Goal: Task Accomplishment & Management: Complete application form

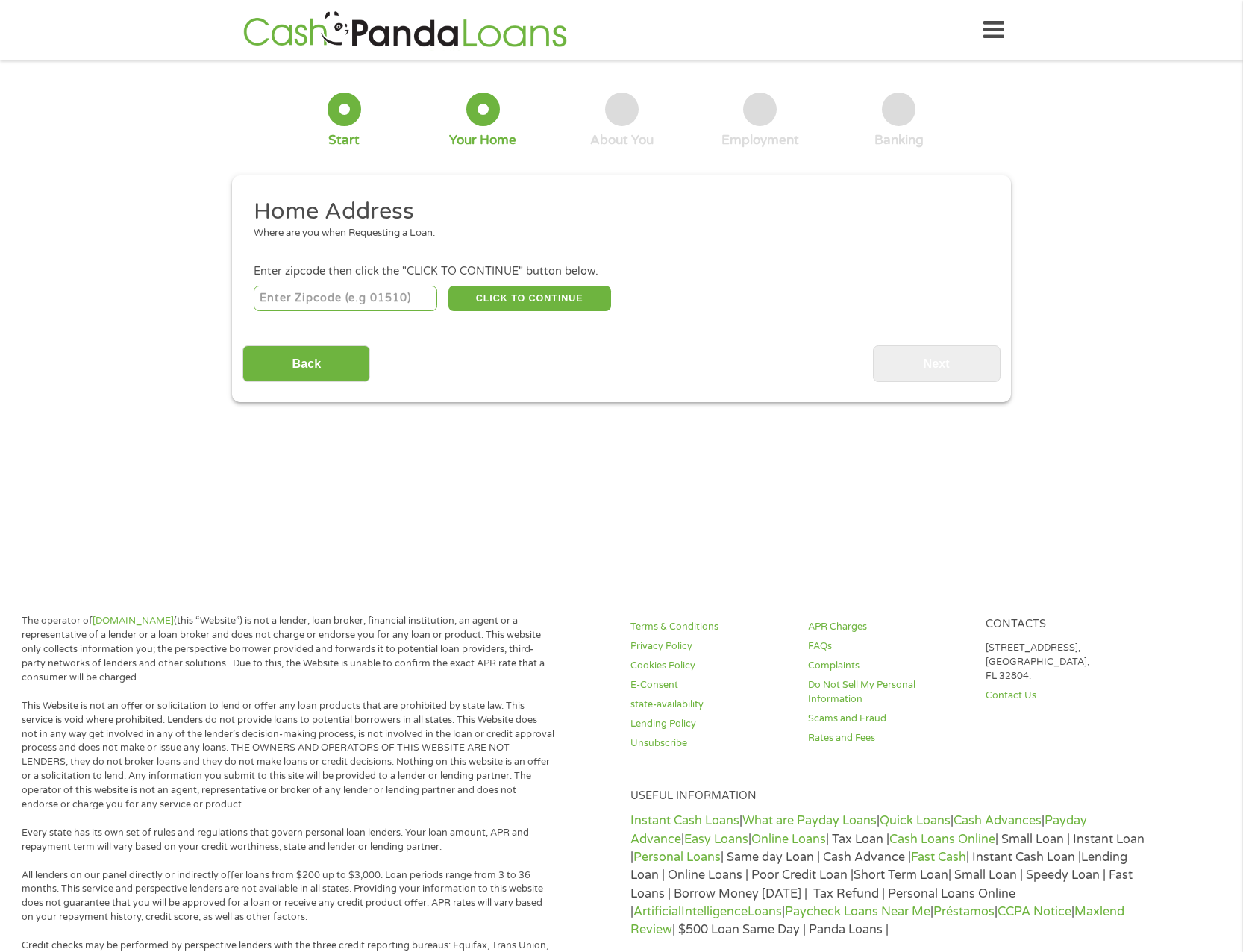
click at [366, 298] on input "number" at bounding box center [346, 298] width 184 height 25
type input "44041"
click at [654, 361] on div "Back Next" at bounding box center [621, 358] width 757 height 47
click at [535, 301] on button "CLICK TO CONTINUE" at bounding box center [529, 298] width 163 height 25
type input "44041"
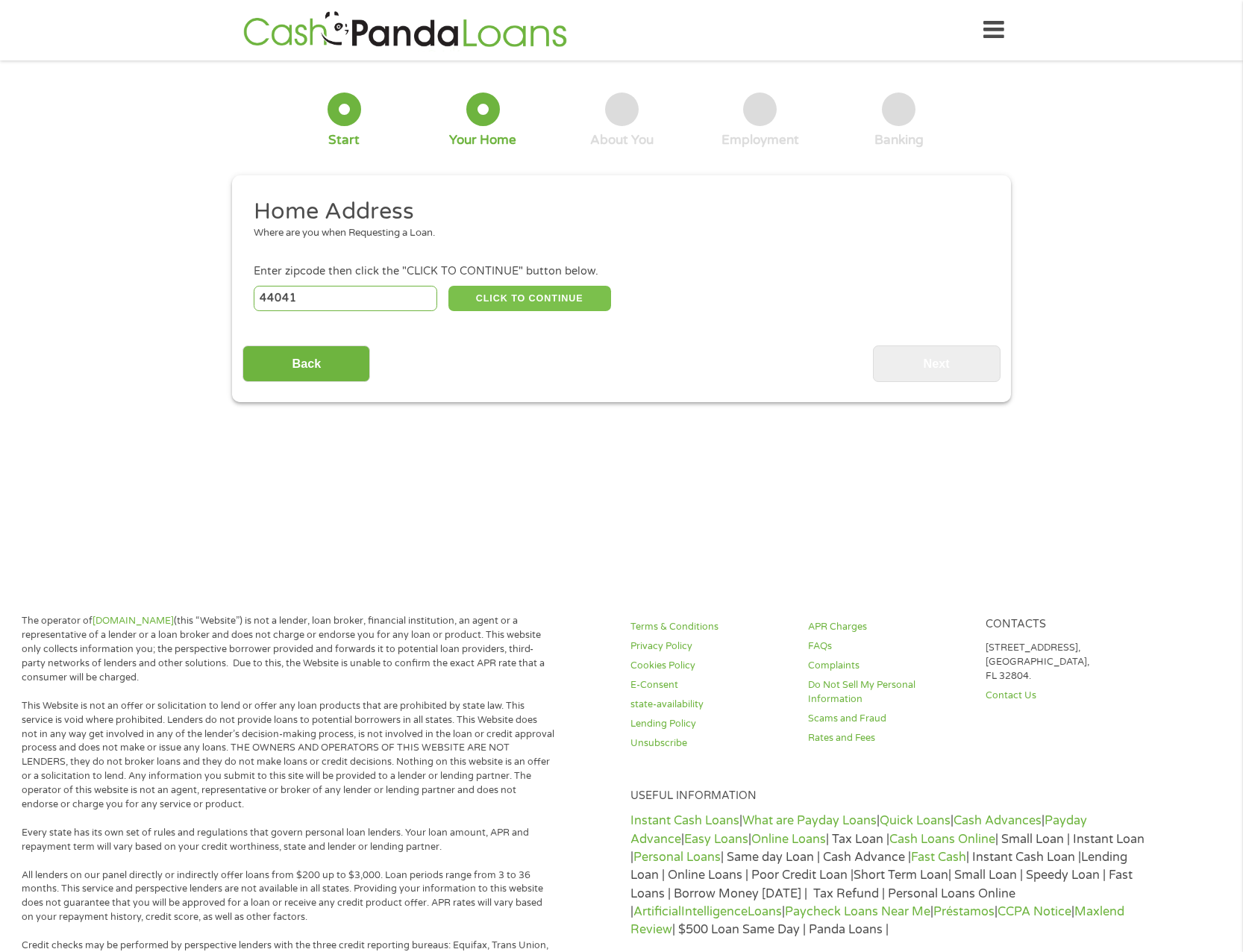
type input "[GEOGRAPHIC_DATA]"
select select "[US_STATE]"
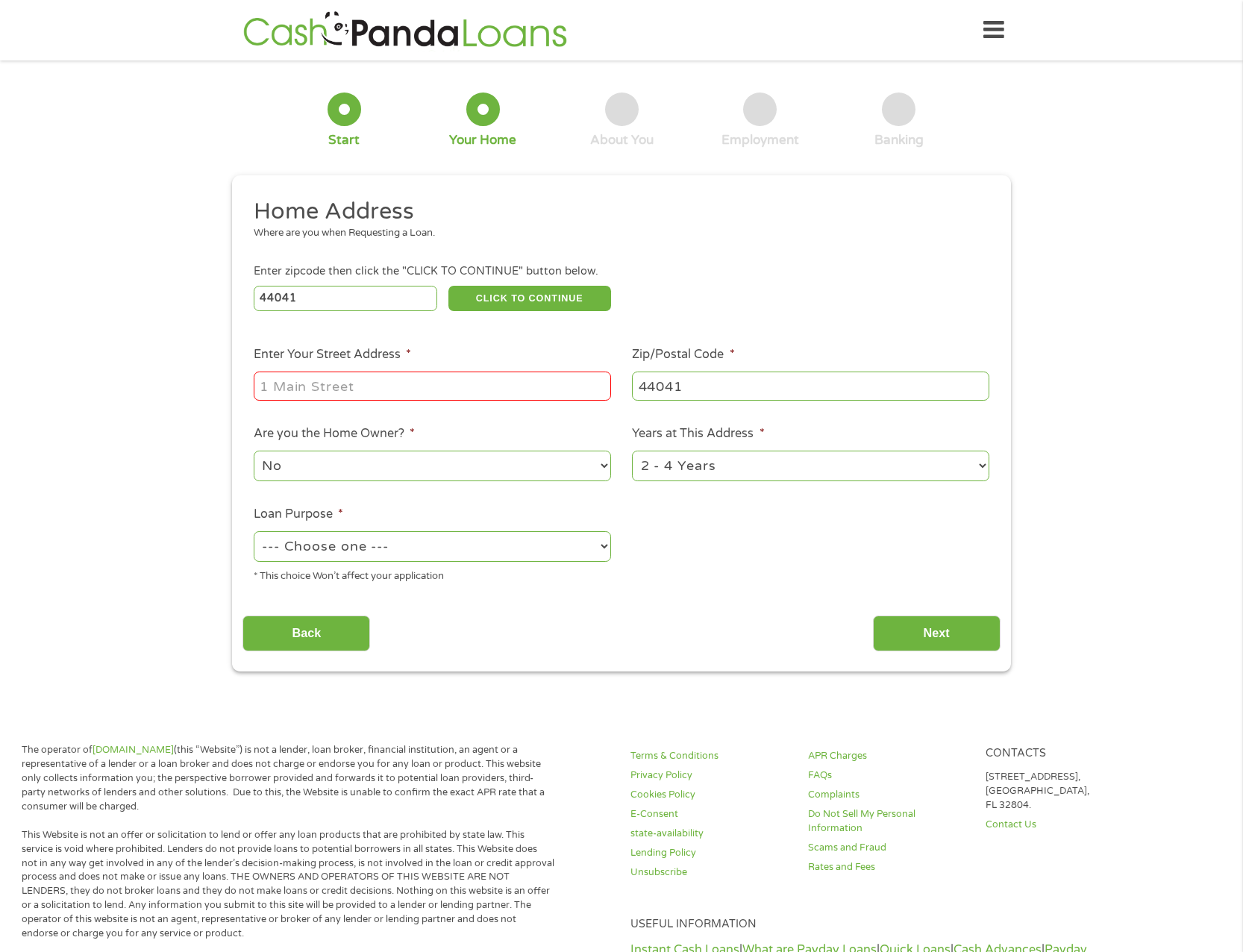
click at [379, 385] on input "Enter Your Street Address *" at bounding box center [432, 385] width 357 height 28
type input "[STREET_ADDRESS]"
click at [601, 472] on select "No Yes" at bounding box center [432, 466] width 357 height 31
click at [254, 450] on select "No Yes" at bounding box center [432, 466] width 357 height 31
click at [977, 467] on select "1 Year or less 1 - 2 Years 2 - 4 Years Over 4 Years" at bounding box center [810, 466] width 357 height 31
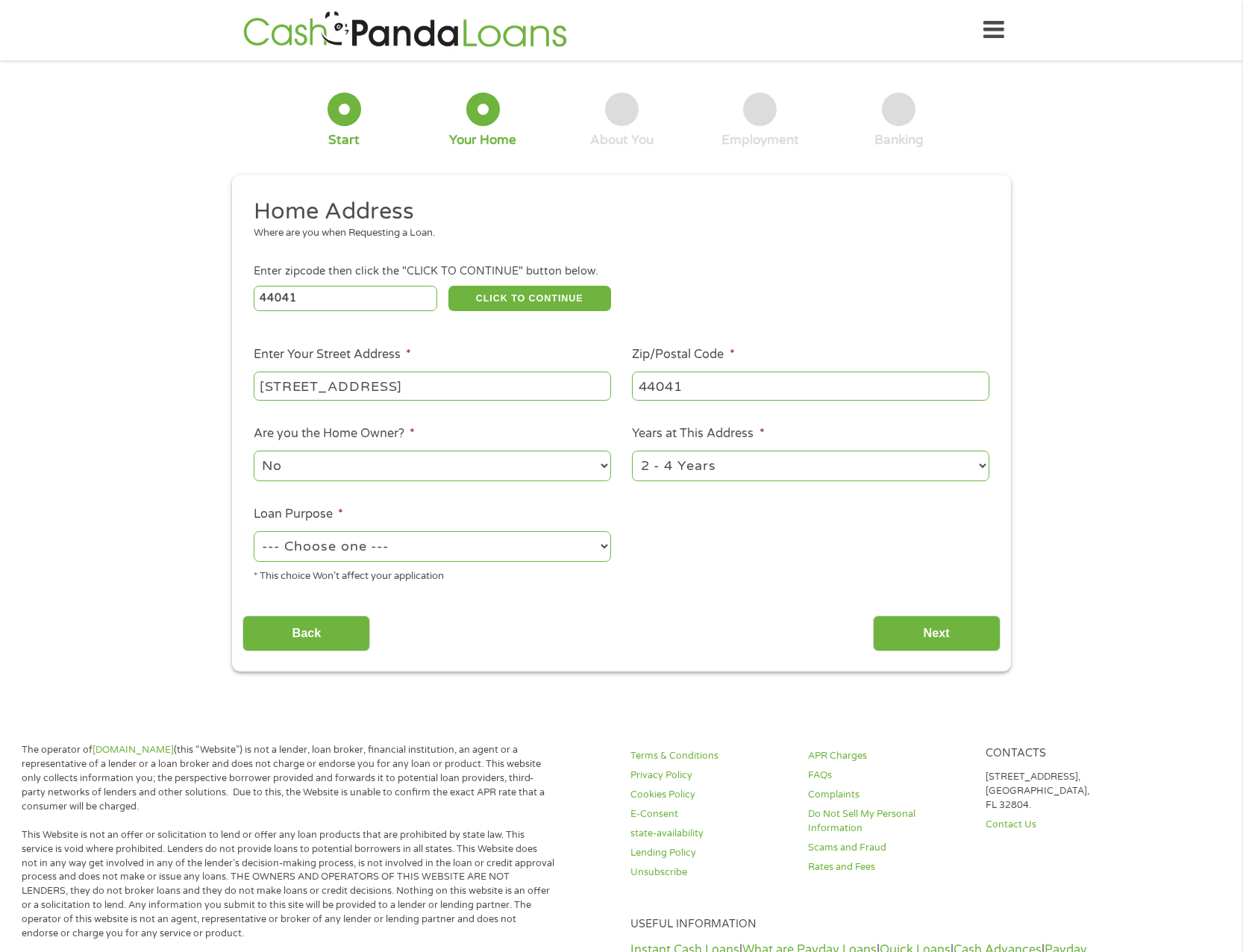
select select "60months"
click at [632, 450] on select "1 Year or less 1 - 2 Years 2 - 4 Years Over 4 Years" at bounding box center [810, 466] width 357 height 31
click at [597, 545] on select "--- Choose one --- Pay Bills Debt Consolidation Home Improvement Major Purchase…" at bounding box center [432, 547] width 357 height 31
select select "paybills"
click at [254, 531] on select "--- Choose one --- Pay Bills Debt Consolidation Home Improvement Major Purchase…" at bounding box center [432, 547] width 357 height 31
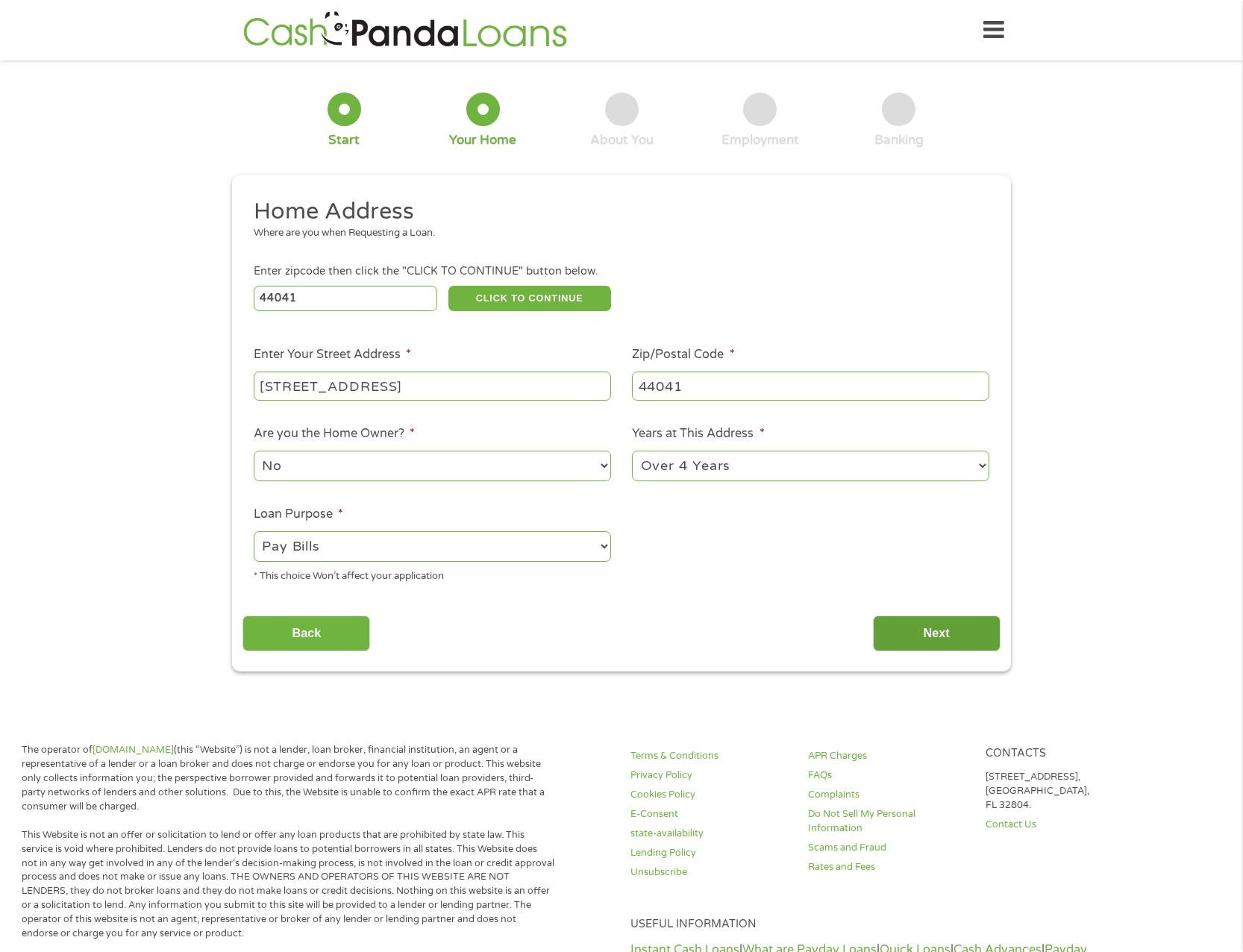
click at [914, 629] on input "Next" at bounding box center [937, 634] width 127 height 36
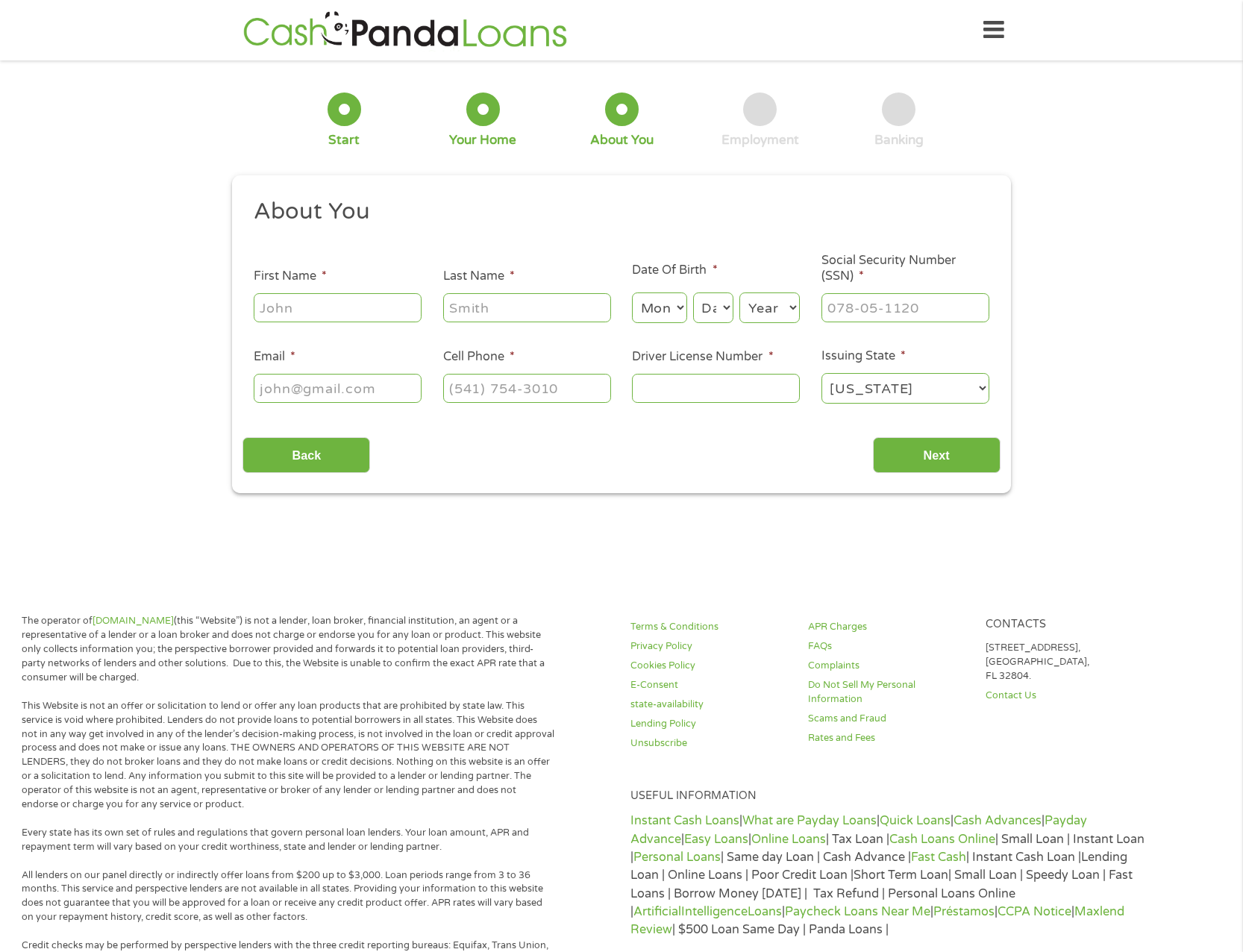
click at [288, 312] on input "First Name *" at bounding box center [337, 307] width 168 height 28
type input "[PERSON_NAME]"
type input "Cardera"
select select "1"
select select "26"
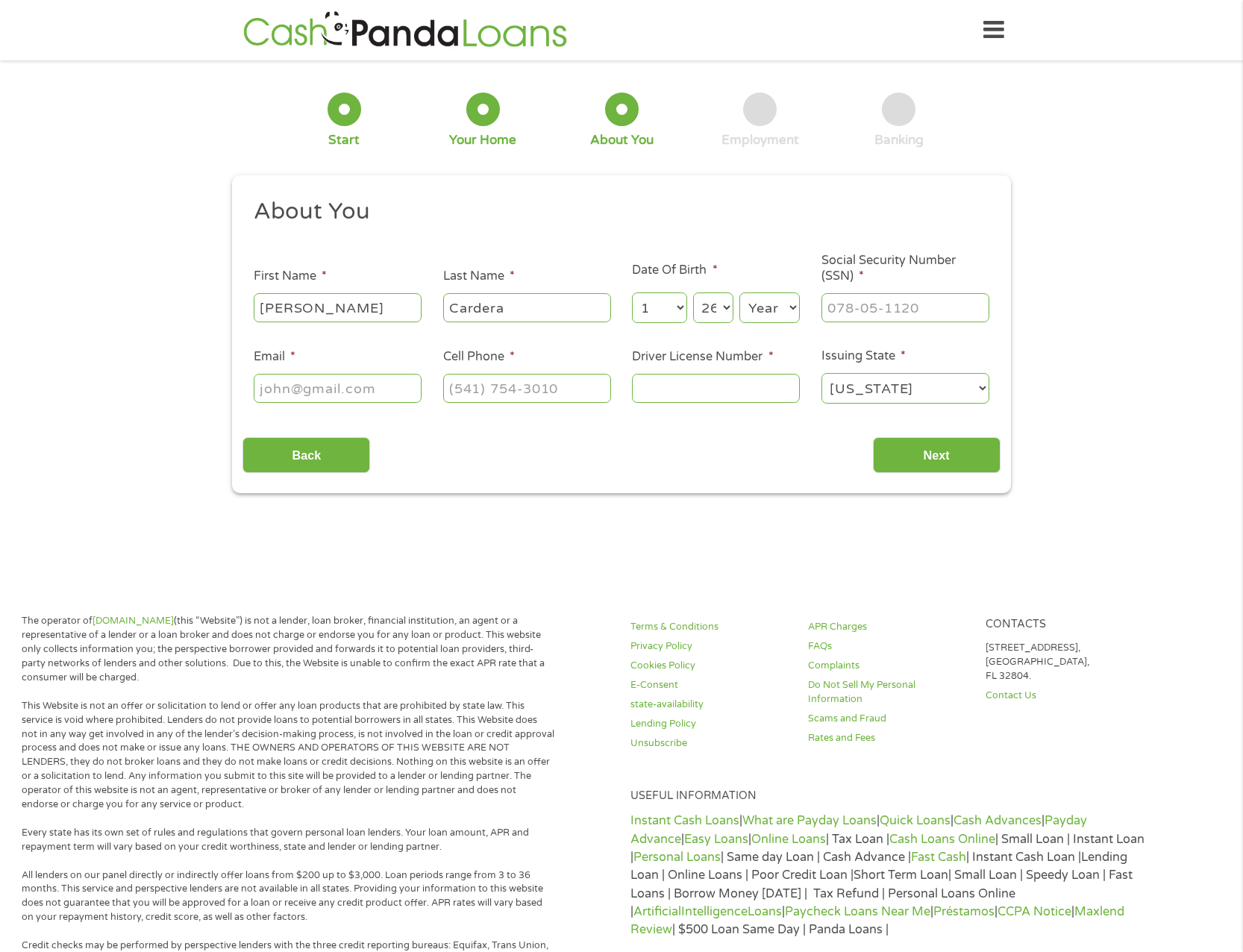
select select "1981"
type input "[EMAIL_ADDRESS][DOMAIN_NAME]"
type input "[PHONE_NUMBER]"
click at [390, 388] on input "[EMAIL_ADDRESS][DOMAIN_NAME]" at bounding box center [337, 387] width 168 height 28
click at [371, 393] on input "[EMAIL_ADDRESS][DOMAIN_NAME]" at bounding box center [337, 387] width 168 height 28
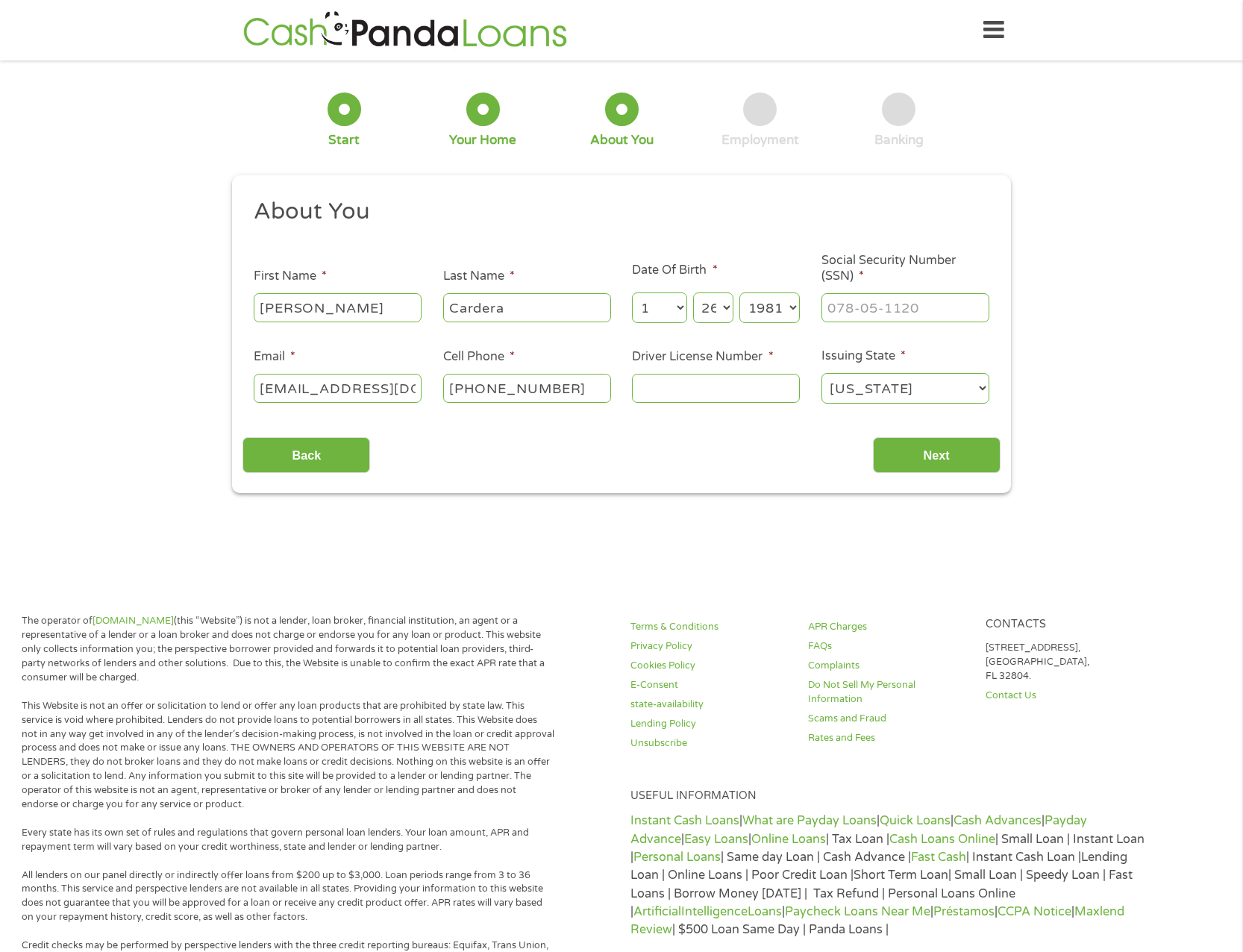
click at [371, 393] on input "[EMAIL_ADDRESS][DOMAIN_NAME]" at bounding box center [337, 387] width 168 height 28
type input "[EMAIL_ADDRESS][DOMAIN_NAME]"
type input "Hospice of the Western Reserve"
type input "___-__-____"
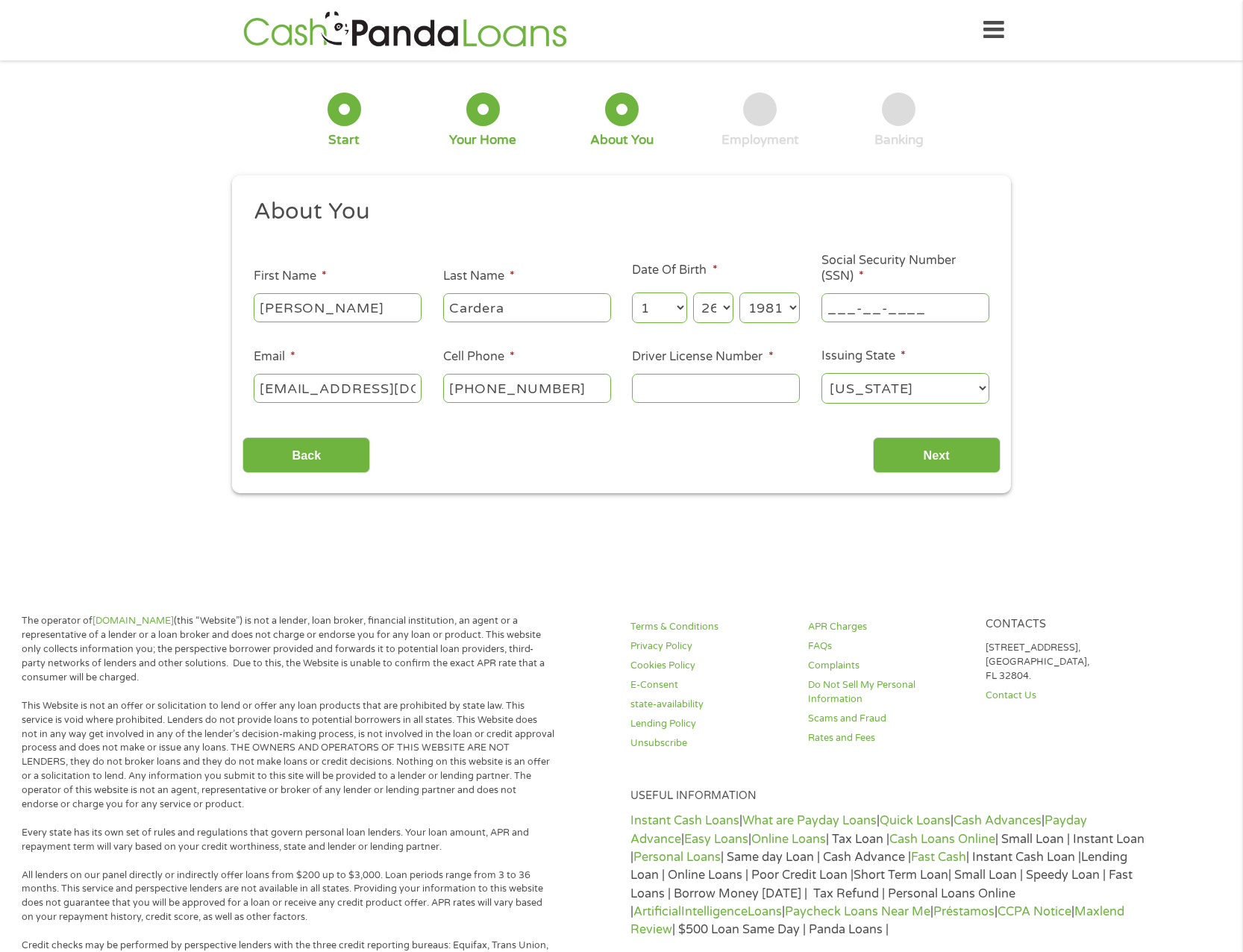
click at [819, 304] on li "Social Security Number (SSN) * ___-__-____" at bounding box center [906, 288] width 189 height 71
click at [826, 303] on input "___-__-____" at bounding box center [905, 307] width 168 height 28
type input "288-88-8652"
click at [725, 390] on input "Driver License Number *" at bounding box center [715, 387] width 168 height 28
type input "RR252581"
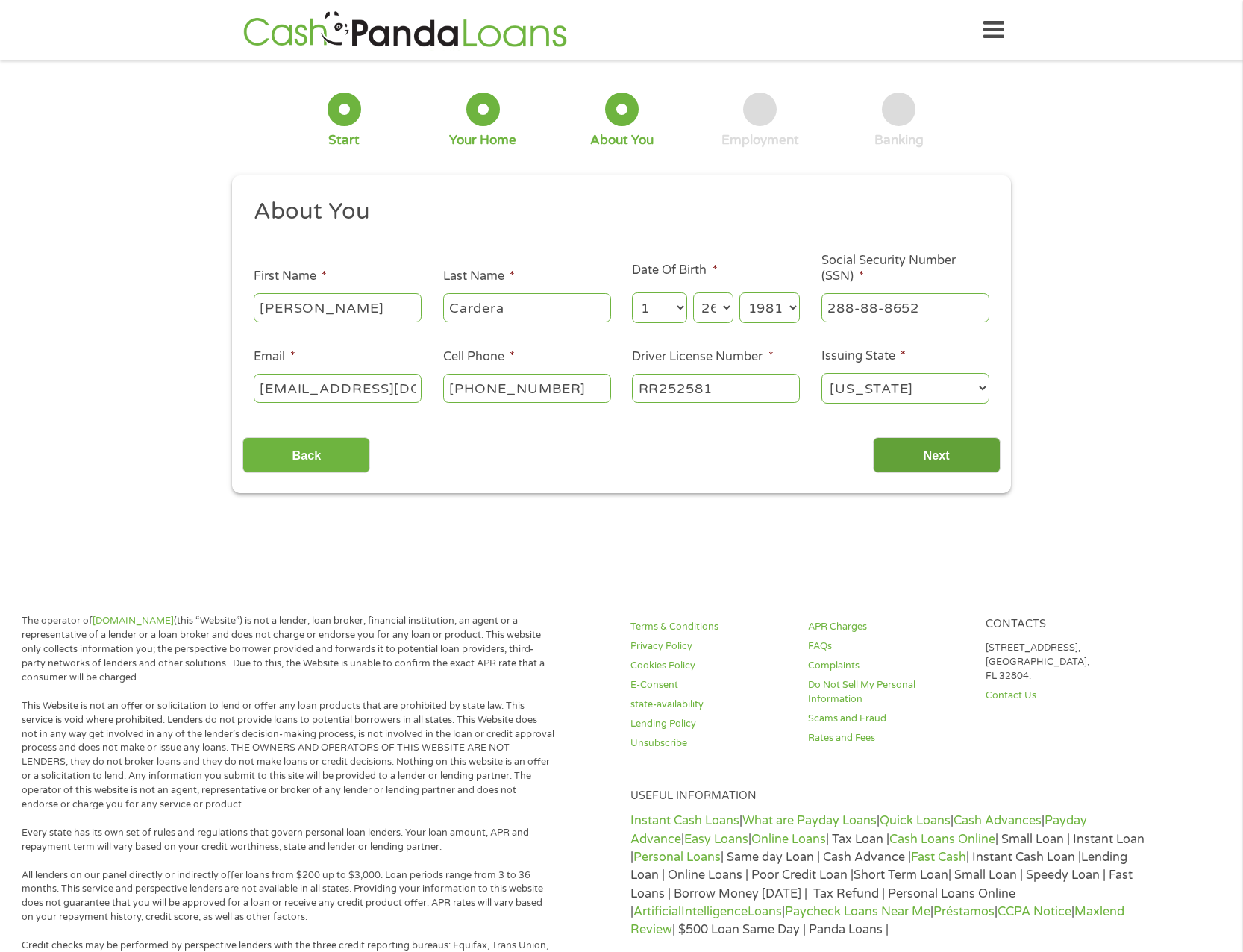
click at [928, 454] on input "Next" at bounding box center [937, 455] width 127 height 36
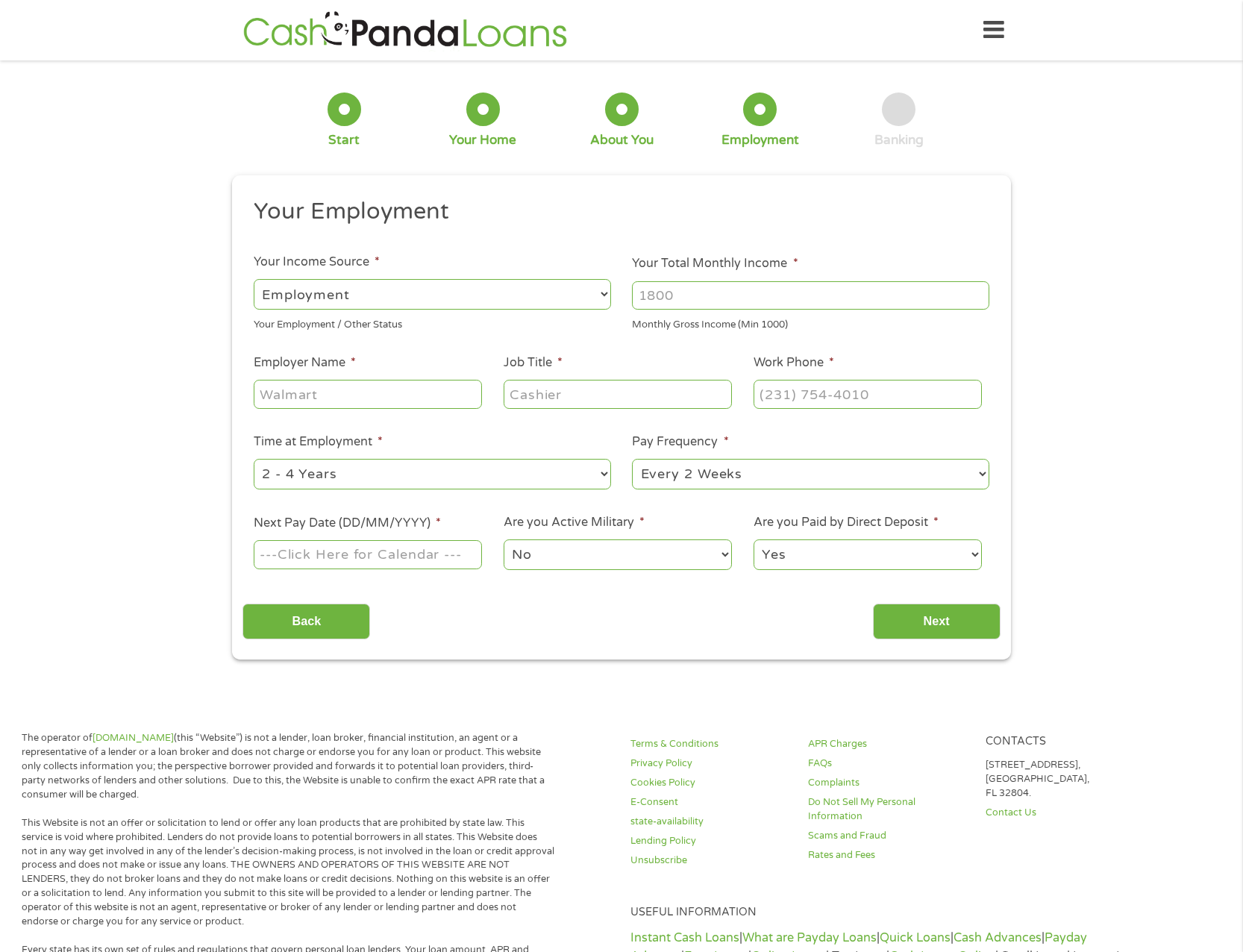
click at [599, 297] on select "--- Choose one --- Employment [DEMOGRAPHIC_DATA] Benefits" at bounding box center [432, 294] width 357 height 31
click at [254, 279] on select "--- Choose one --- Employment [DEMOGRAPHIC_DATA] Benefits" at bounding box center [432, 294] width 357 height 31
click at [677, 299] on input "Your Total Monthly Income *" at bounding box center [810, 295] width 357 height 28
type input "4500"
click at [322, 393] on input "Employer Name *" at bounding box center [368, 393] width 228 height 28
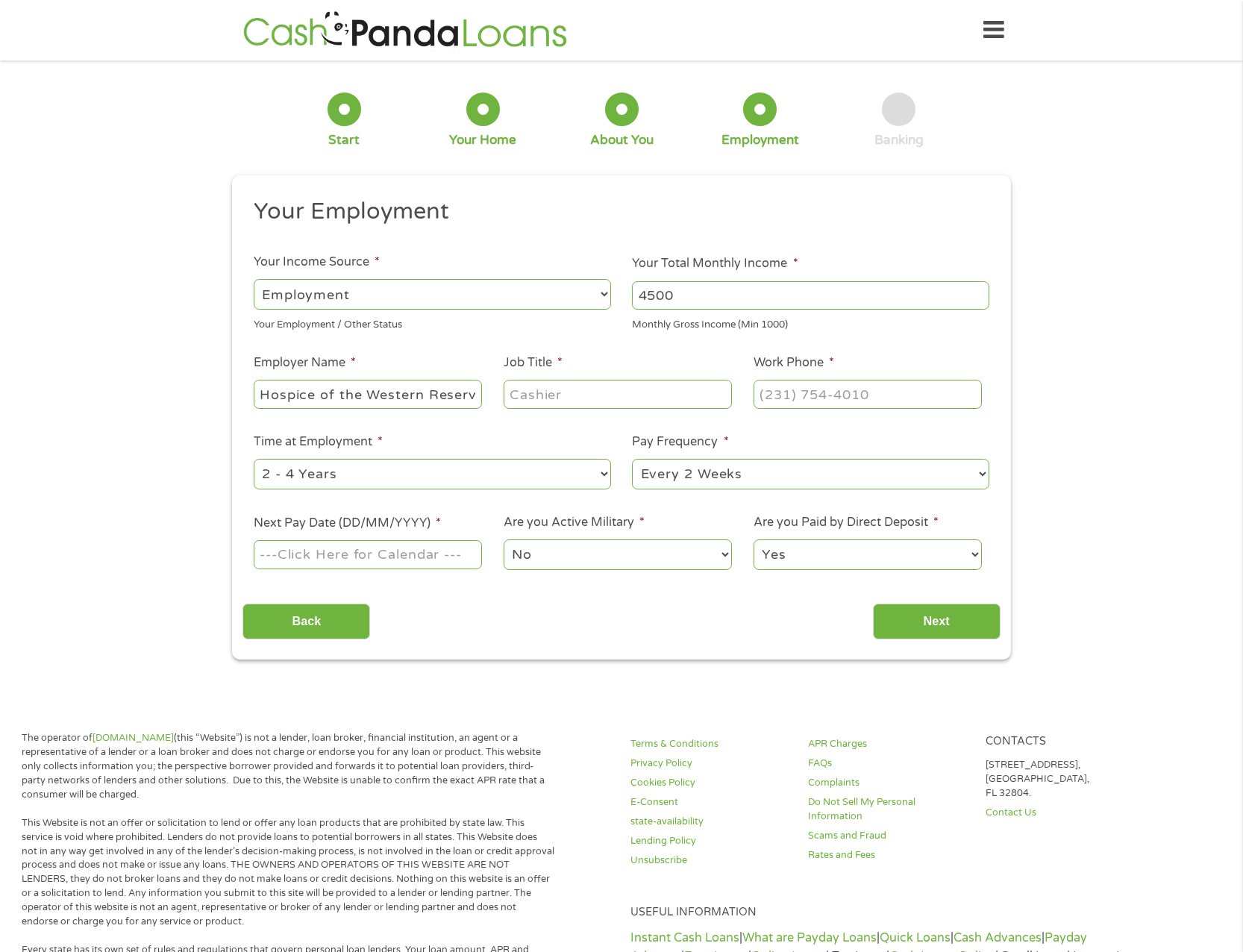
scroll to position [0, 8]
type input "Hospice of the Western Reserve"
type input "System Coordinator"
type input "[PHONE_NUMBER]"
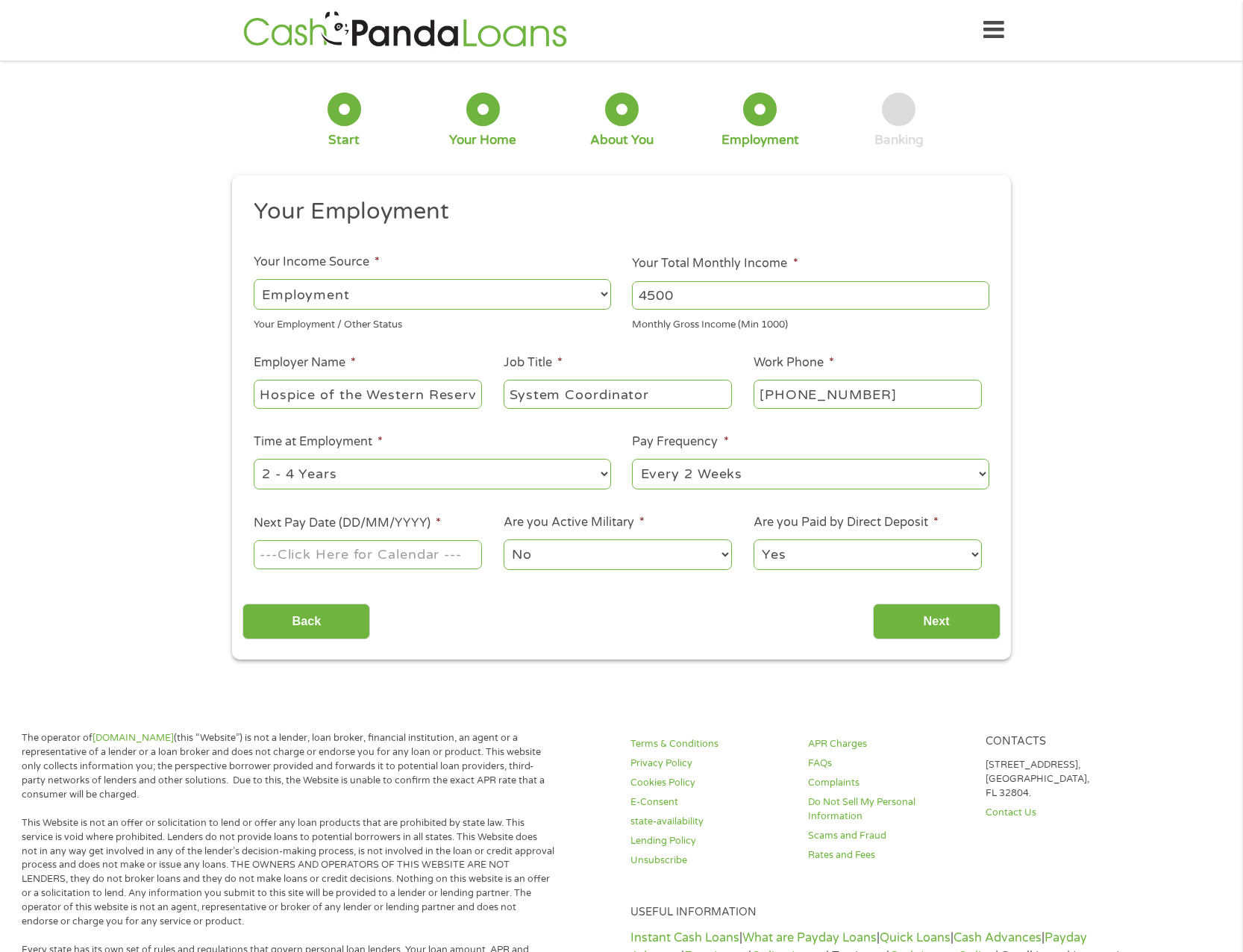
click at [601, 472] on select "--- Choose one --- 1 Year or less 1 - 2 Years 2 - 4 Years Over 4 Years" at bounding box center [432, 474] width 357 height 31
select select "60months"
click at [254, 459] on select "--- Choose one --- 1 Year or less 1 - 2 Years 2 - 4 Years Over 4 Years" at bounding box center [432, 474] width 357 height 31
click at [468, 557] on input "Next Pay Date (DD/MM/YYYY) *" at bounding box center [368, 553] width 228 height 28
type input "[DATE]"
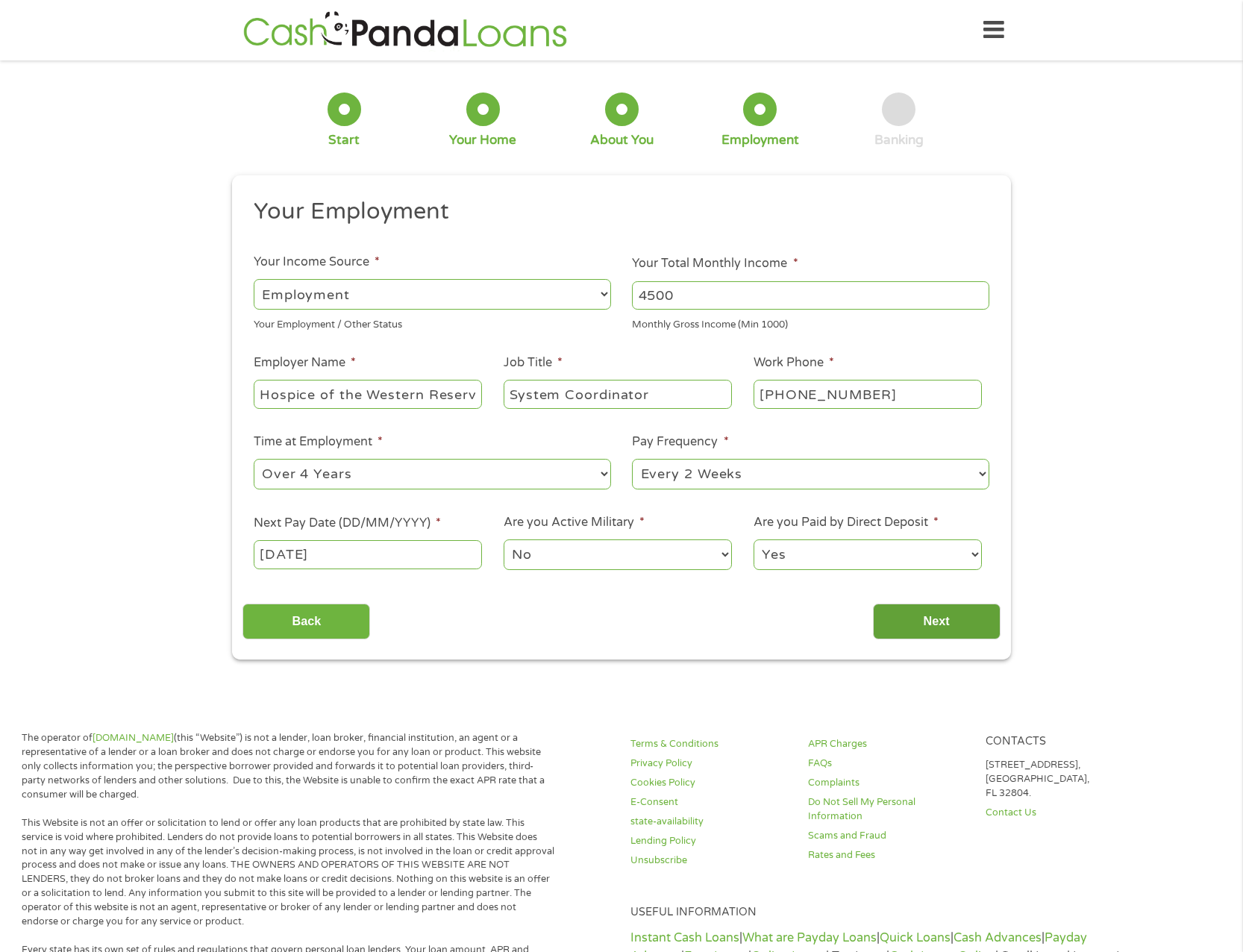
click at [936, 619] on input "Next" at bounding box center [937, 621] width 127 height 36
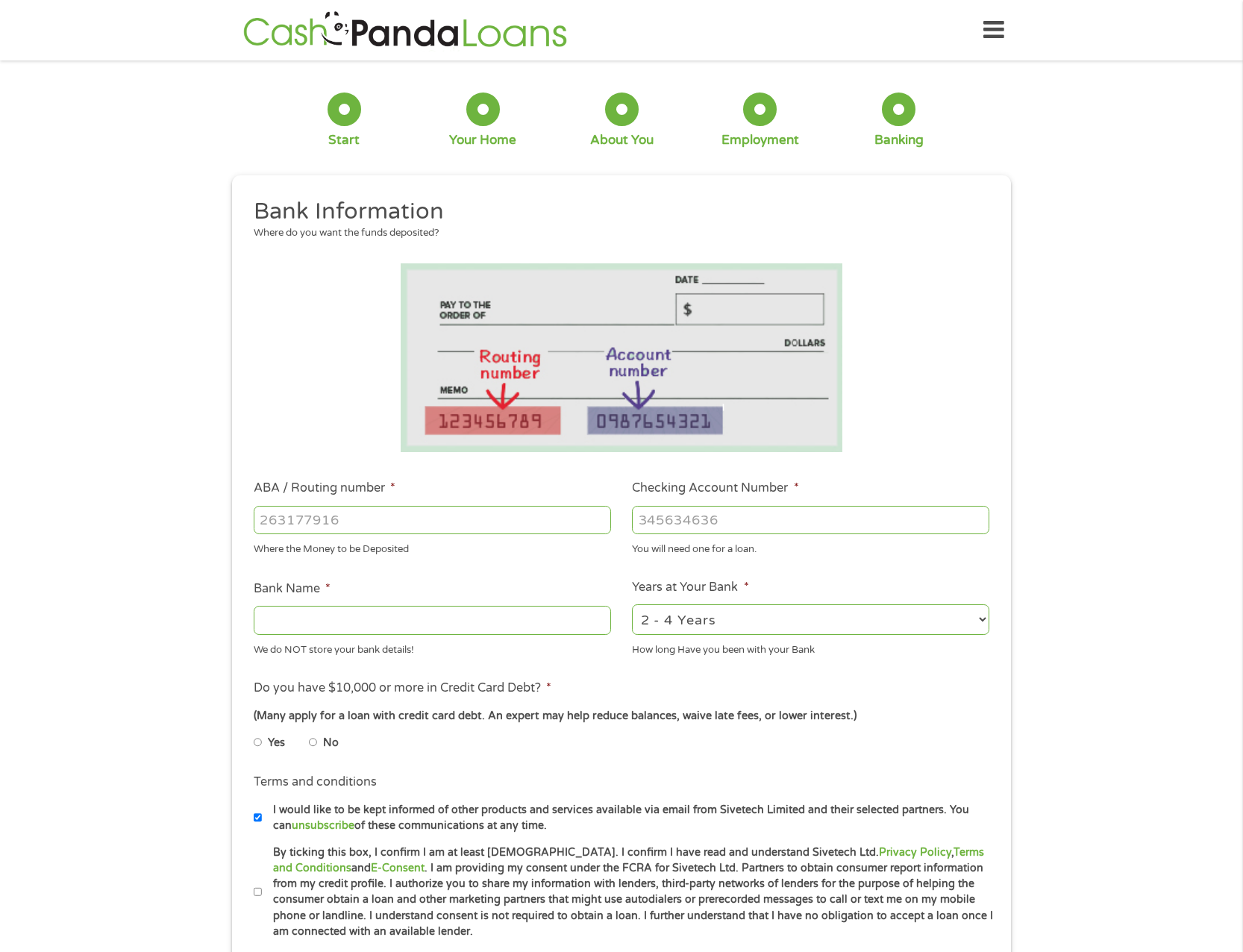
scroll to position [6, 6]
click at [321, 526] on input "ABA / Routing number *" at bounding box center [432, 519] width 357 height 28
click at [371, 518] on input "ABA / Routing number *" at bounding box center [432, 519] width 357 height 28
type input "044000024"
type input "HUNTINGTON NATIONAL BANK"
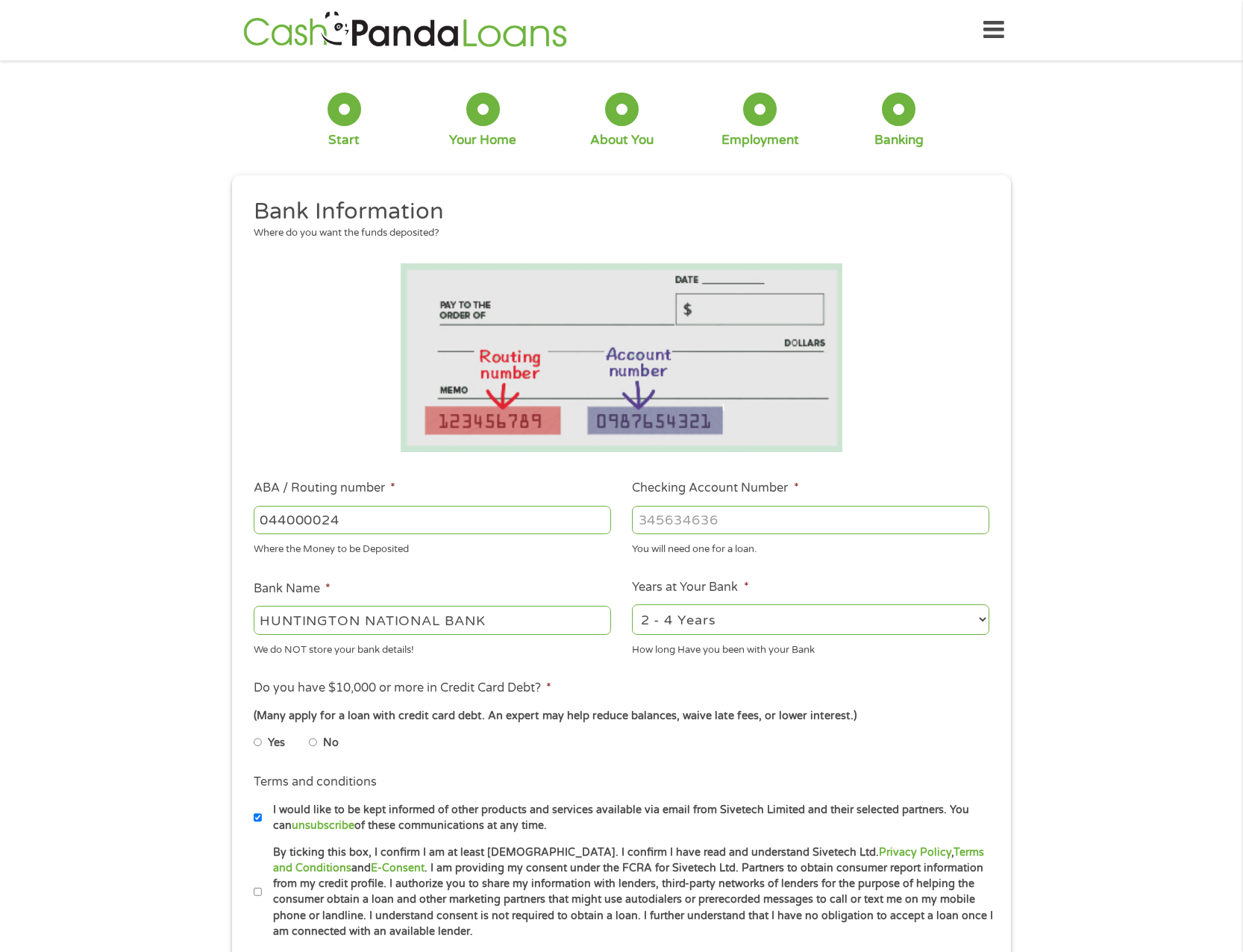
type input "044000024"
click at [675, 515] on input "Checking Account Number *" at bounding box center [810, 519] width 357 height 28
type input "02681480461"
click at [981, 619] on select "2 - 4 Years 6 - 12 Months 1 - 2 Years Over 4 Years" at bounding box center [810, 620] width 357 height 31
click at [632, 604] on select "2 - 4 Years 6 - 12 Months 1 - 2 Years Over 4 Years" at bounding box center [810, 620] width 357 height 31
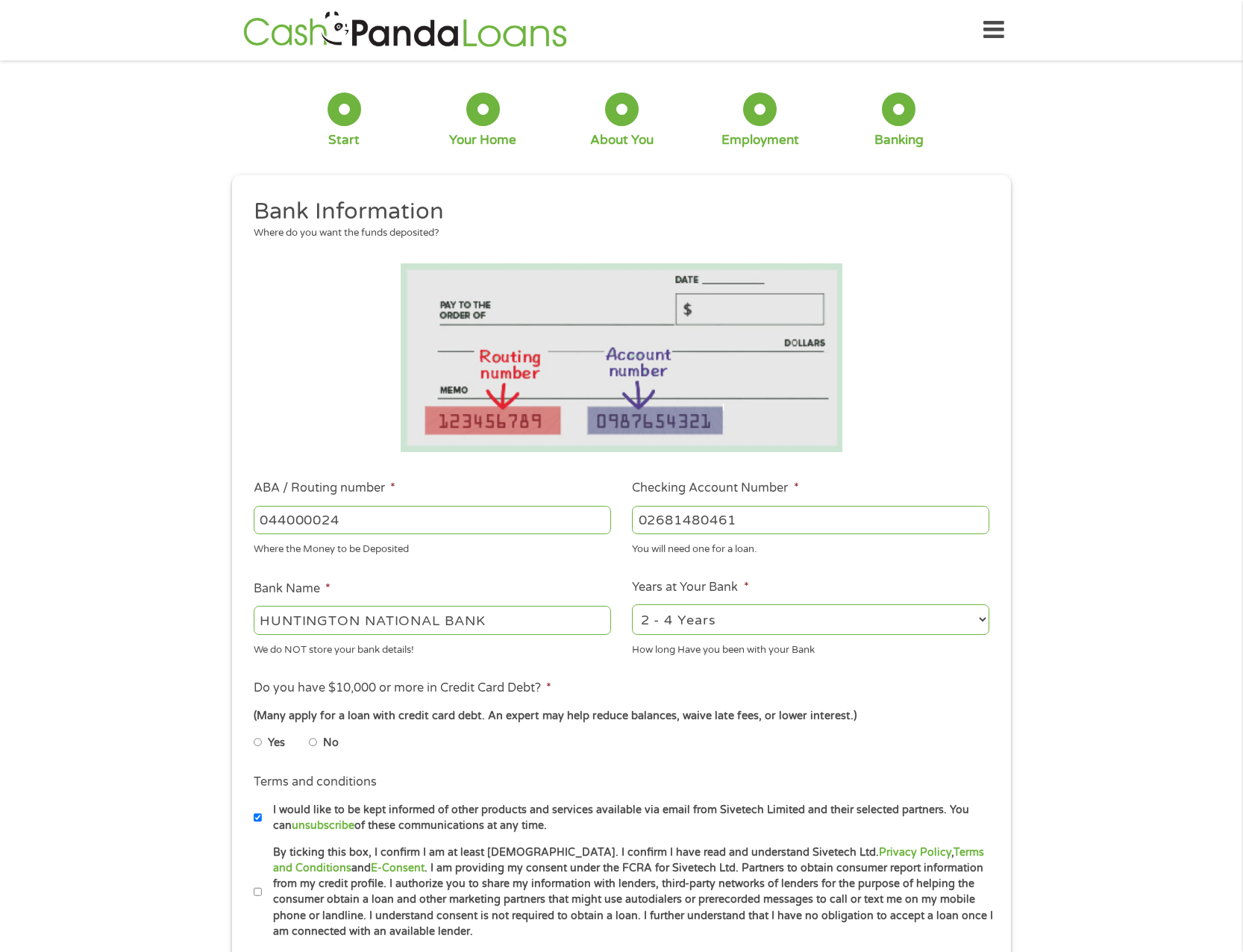
click at [316, 740] on input "No" at bounding box center [313, 742] width 9 height 24
radio input "true"
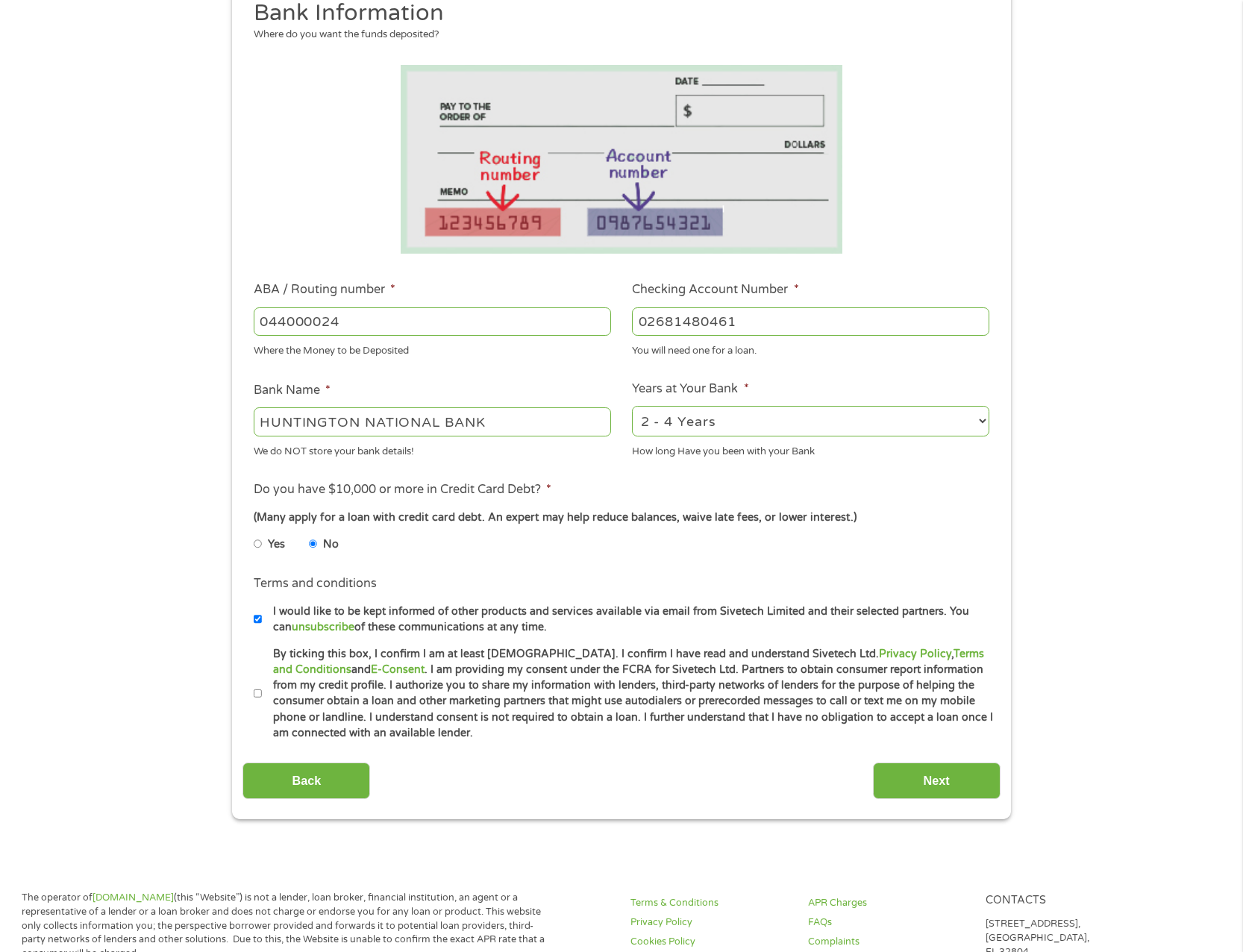
scroll to position [299, 0]
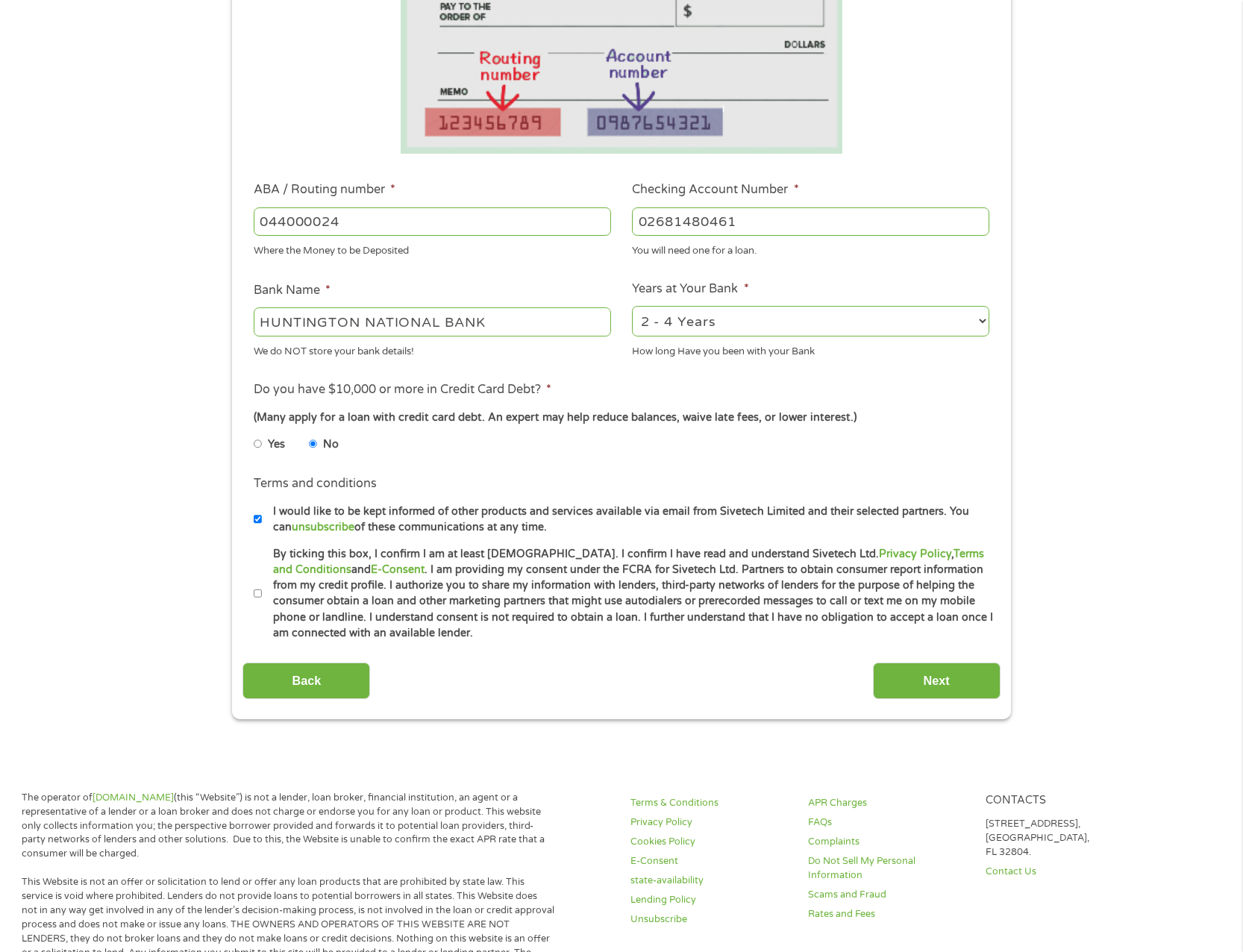
click at [257, 590] on input "By ticking this box, I confirm I am at least [DEMOGRAPHIC_DATA]. I confirm I ha…" at bounding box center [258, 594] width 9 height 24
checkbox input "true"
click at [911, 675] on input "Next" at bounding box center [937, 680] width 127 height 36
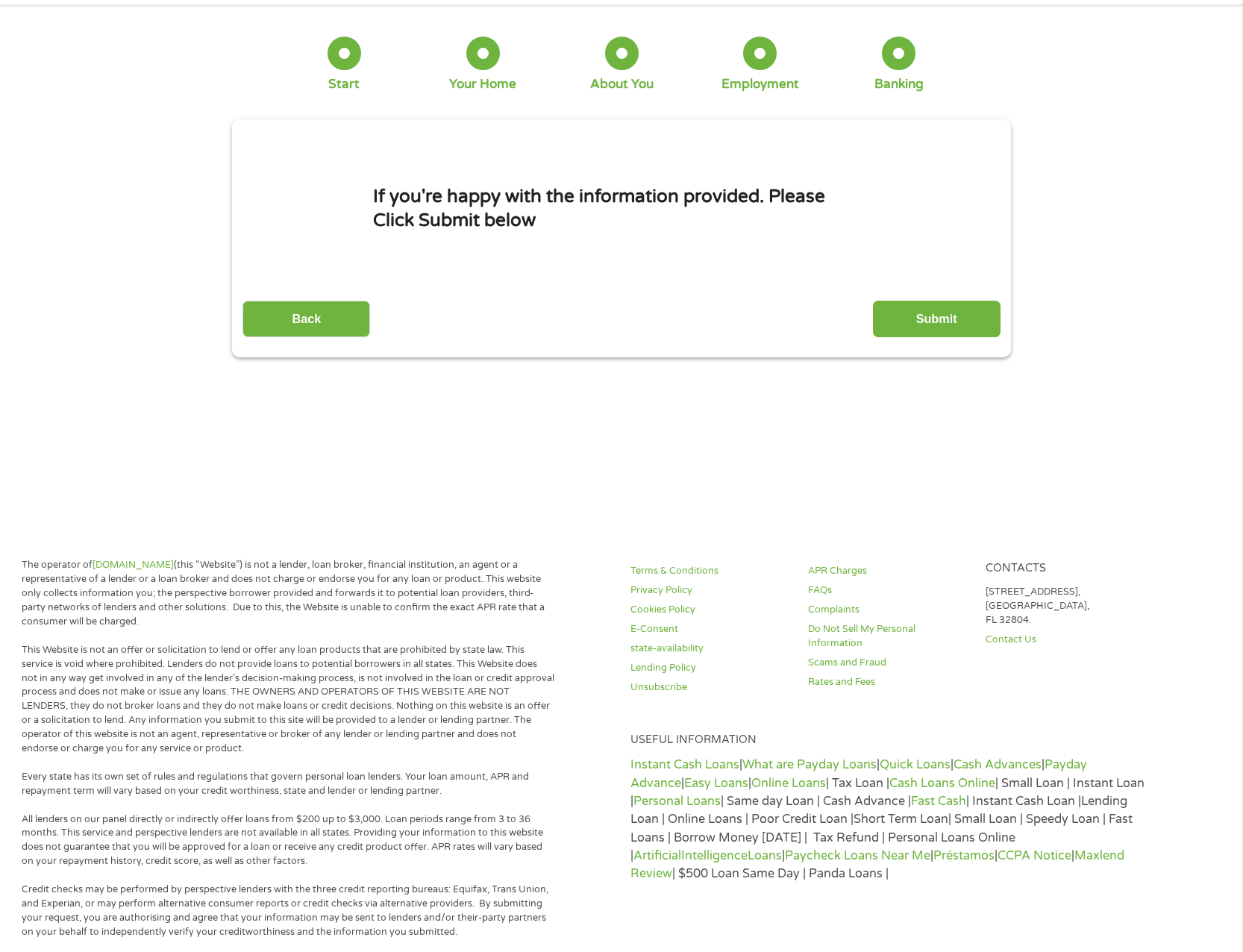
scroll to position [0, 0]
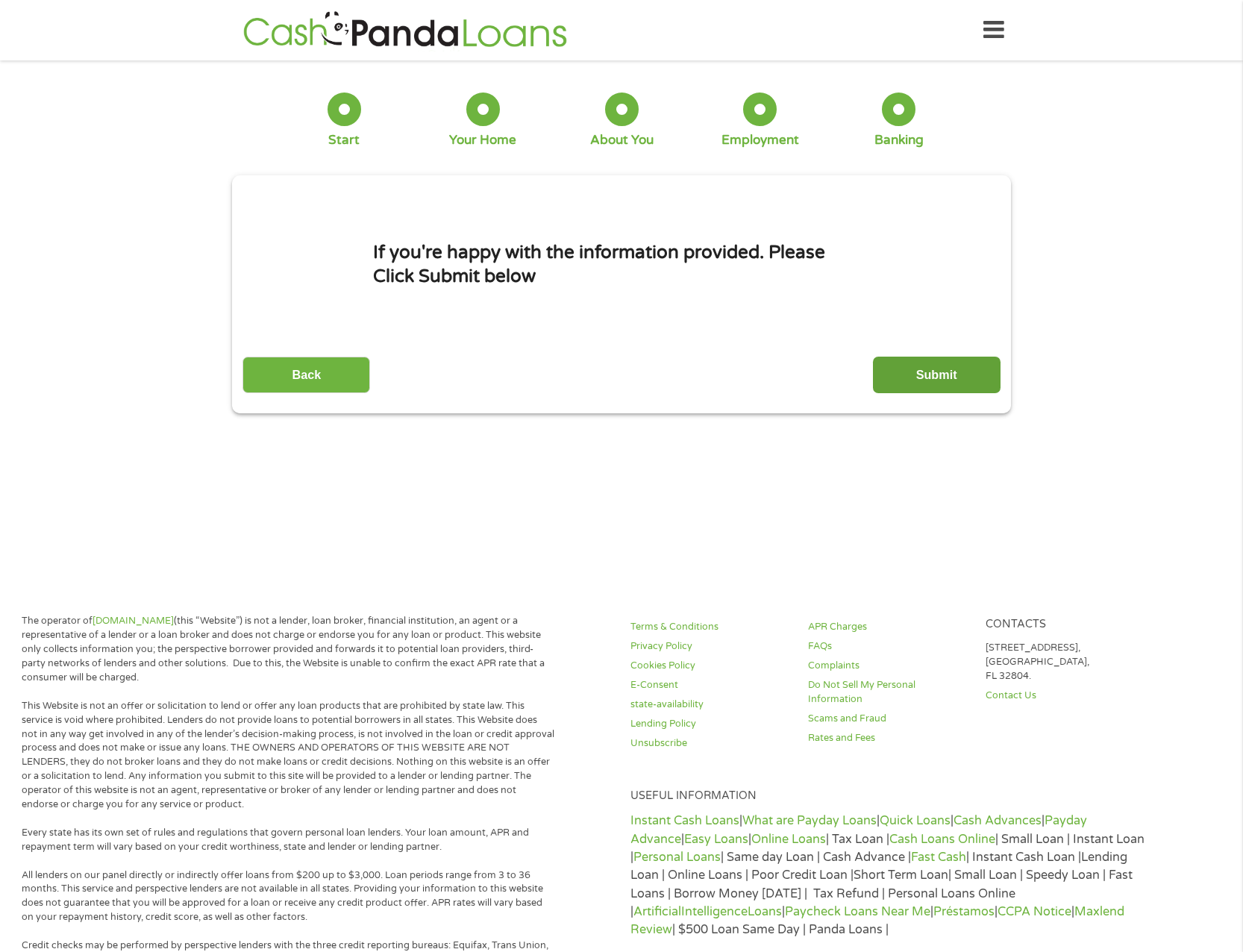
click at [949, 379] on input "Submit" at bounding box center [937, 374] width 127 height 36
